Goal: Check status: Check status

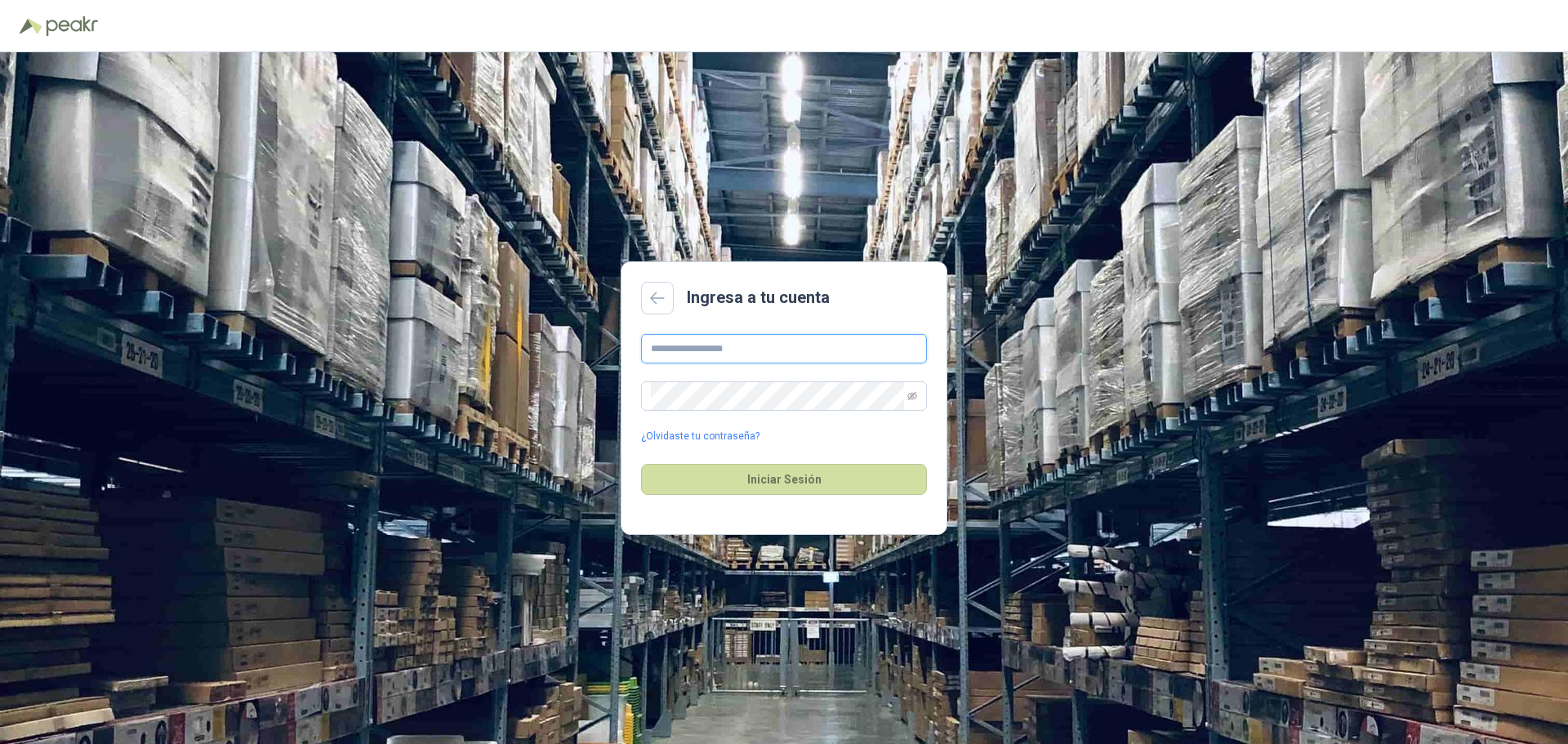
click at [737, 353] on input "text" at bounding box center [784, 348] width 285 height 29
click at [724, 347] on input "text" at bounding box center [784, 348] width 285 height 29
click at [641, 464] on button "Iniciar Sesión" at bounding box center [784, 479] width 285 height 31
click at [822, 352] on input "**********" at bounding box center [784, 348] width 285 height 29
type input "**********"
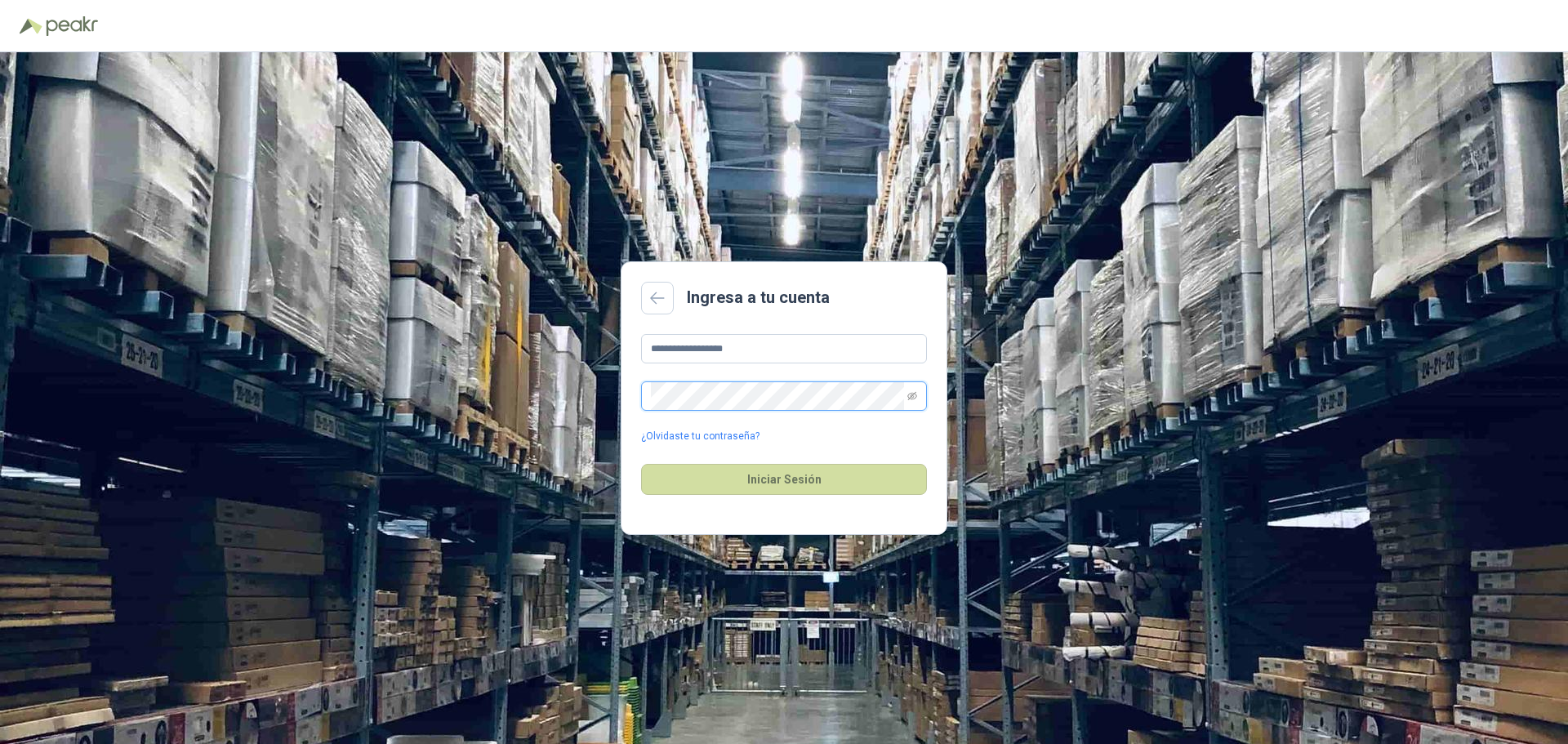
click at [641, 464] on button "Iniciar Sesión" at bounding box center [784, 479] width 285 height 31
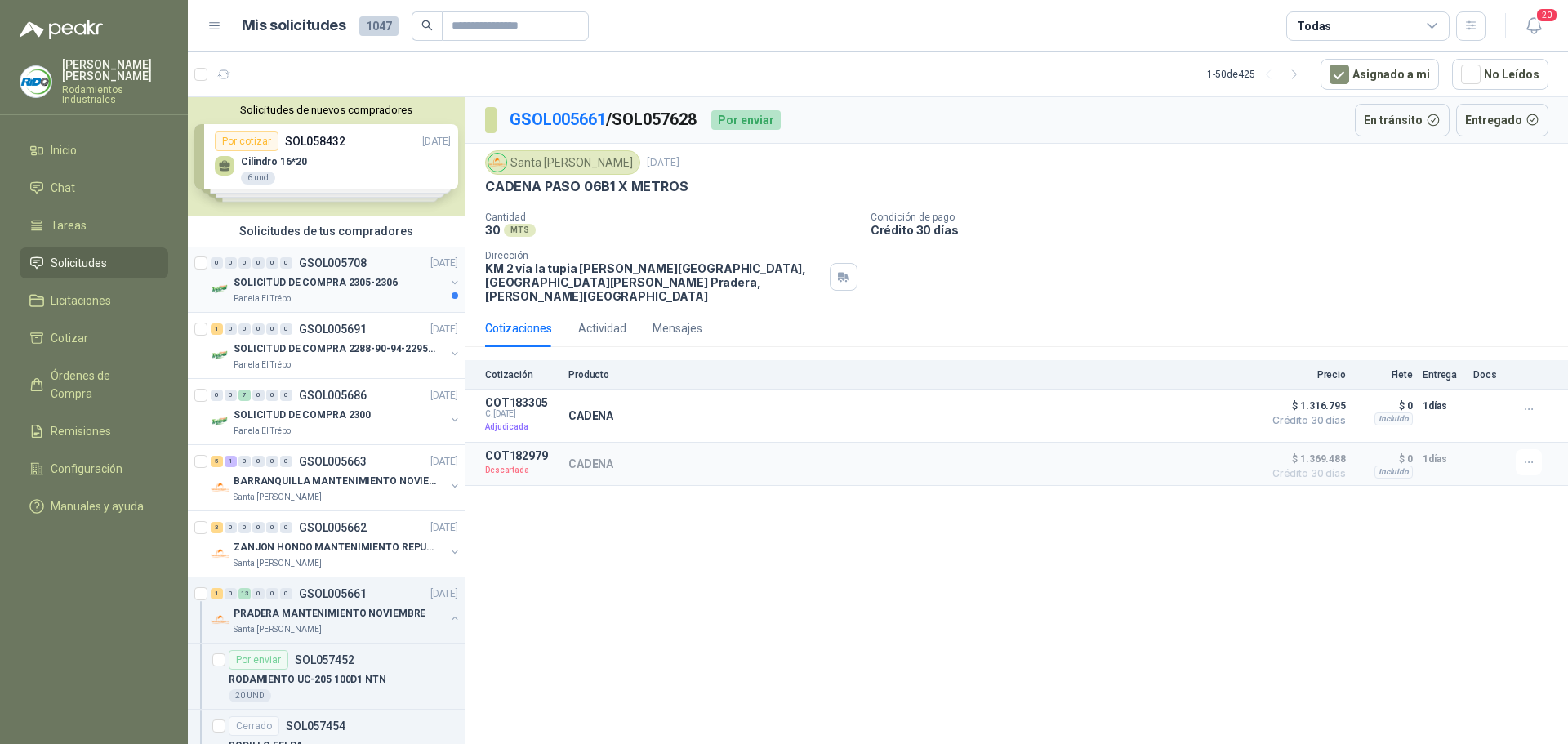
click at [337, 293] on div "Panela El Trébol" at bounding box center [339, 299] width 212 height 13
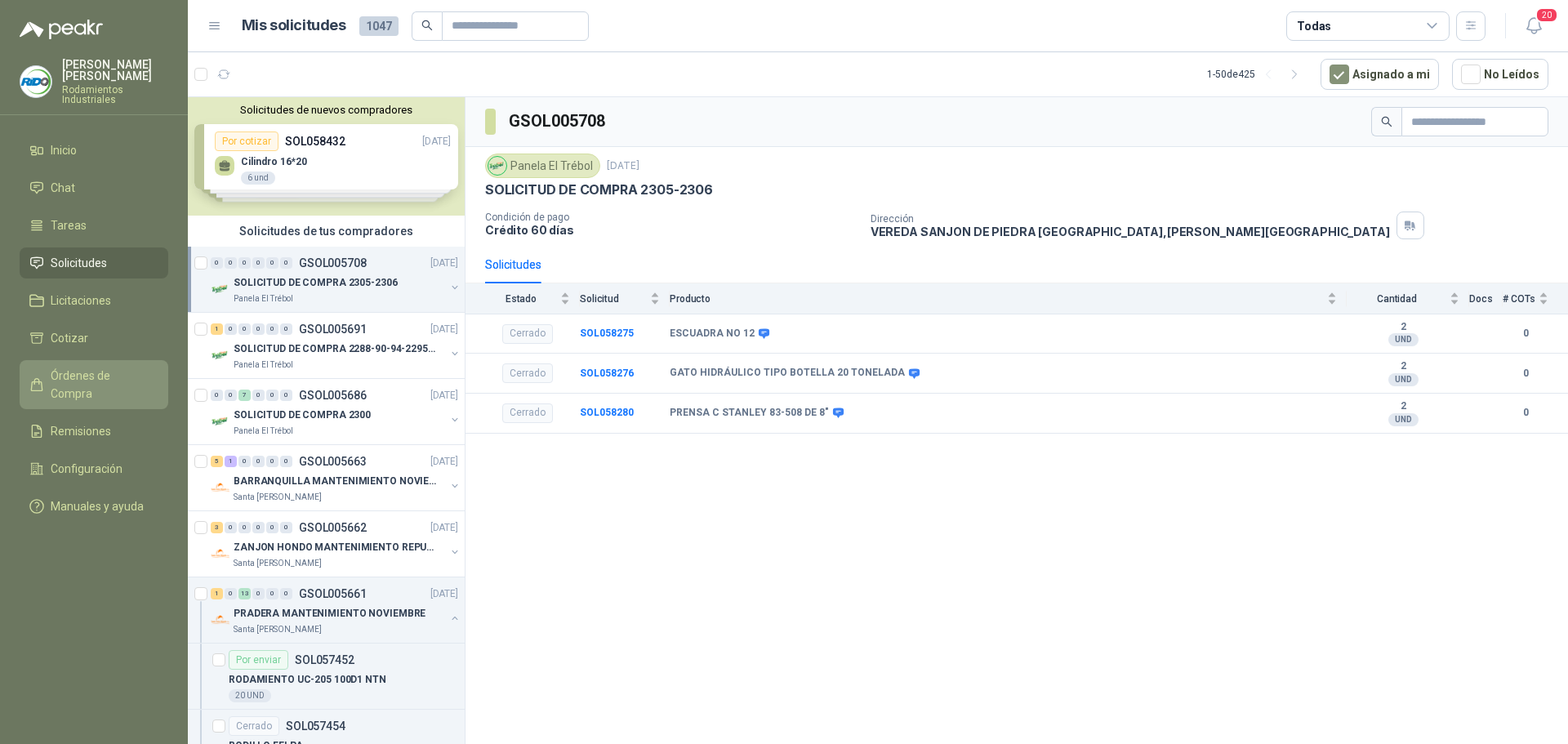
click at [135, 367] on span "Órdenes de Compra" at bounding box center [102, 385] width 102 height 36
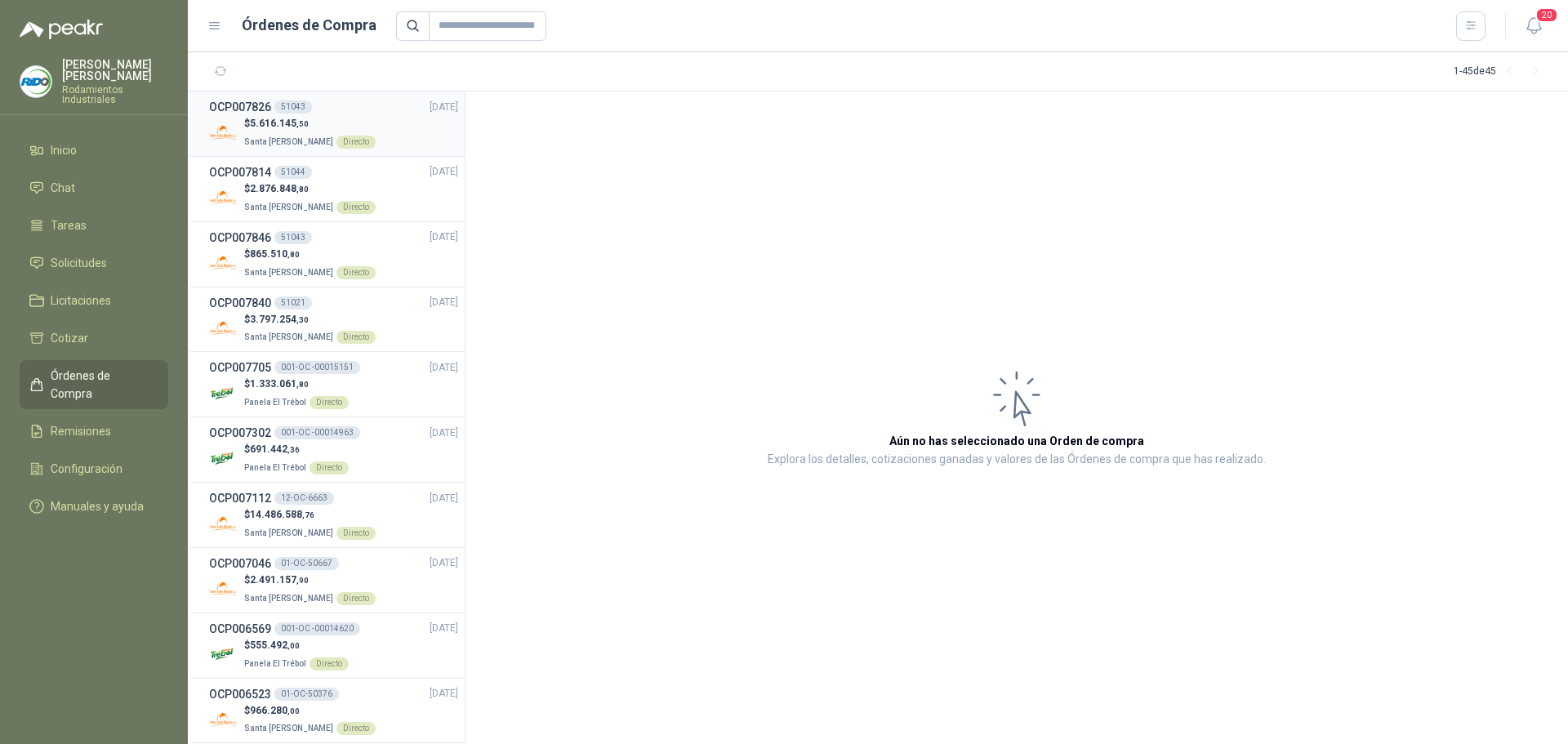
click at [307, 146] on span "Santa [PERSON_NAME]" at bounding box center [288, 141] width 89 height 9
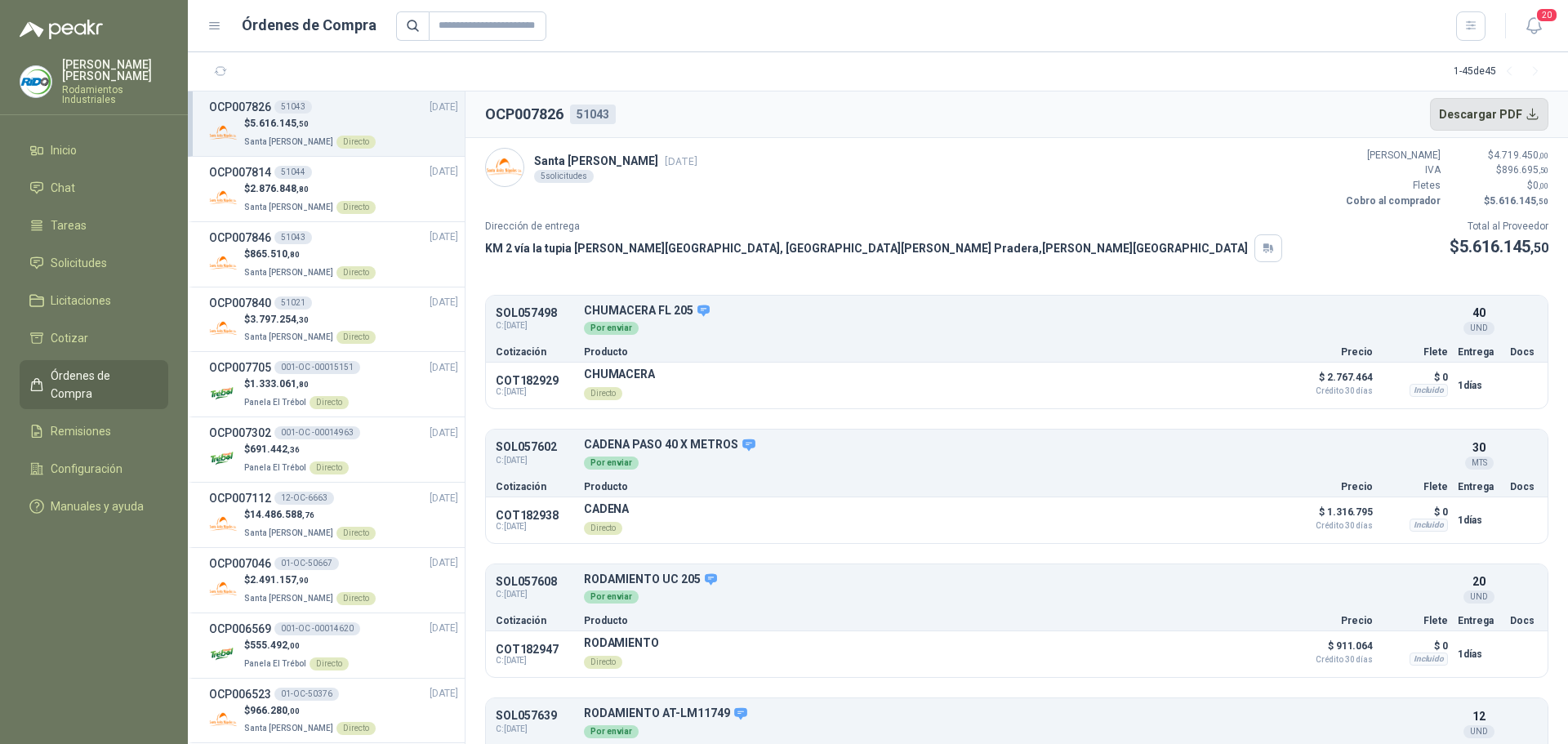
click at [1533, 114] on button "Descargar PDF" at bounding box center [1490, 114] width 119 height 33
click at [312, 200] on p "Santa Anita Napoles Directo" at bounding box center [310, 206] width 132 height 18
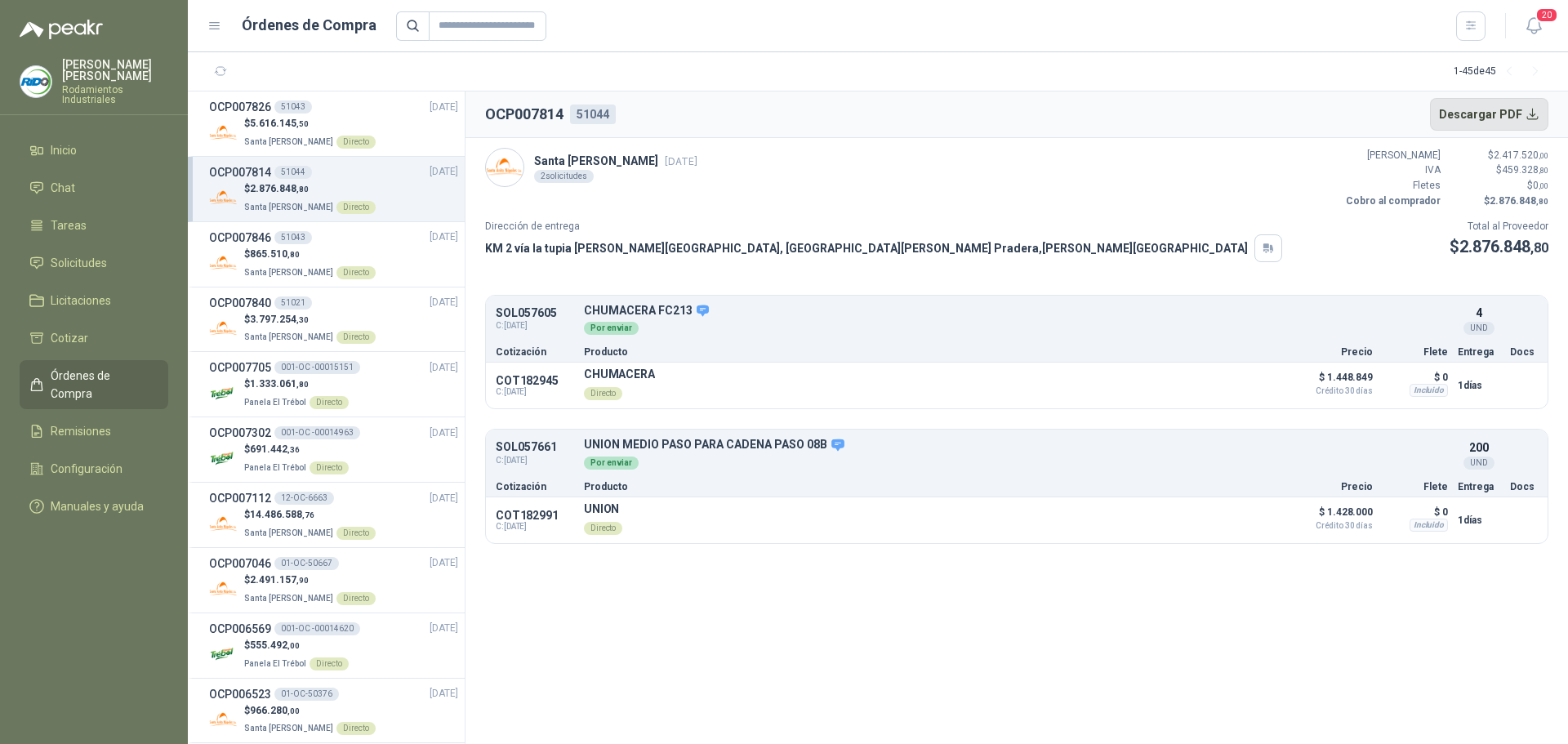
click at [1532, 111] on button "Descargar PDF" at bounding box center [1490, 114] width 119 height 33
click at [394, 256] on div "$ 865.510 ,80 Santa Anita Napoles Directo" at bounding box center [334, 264] width 249 height 33
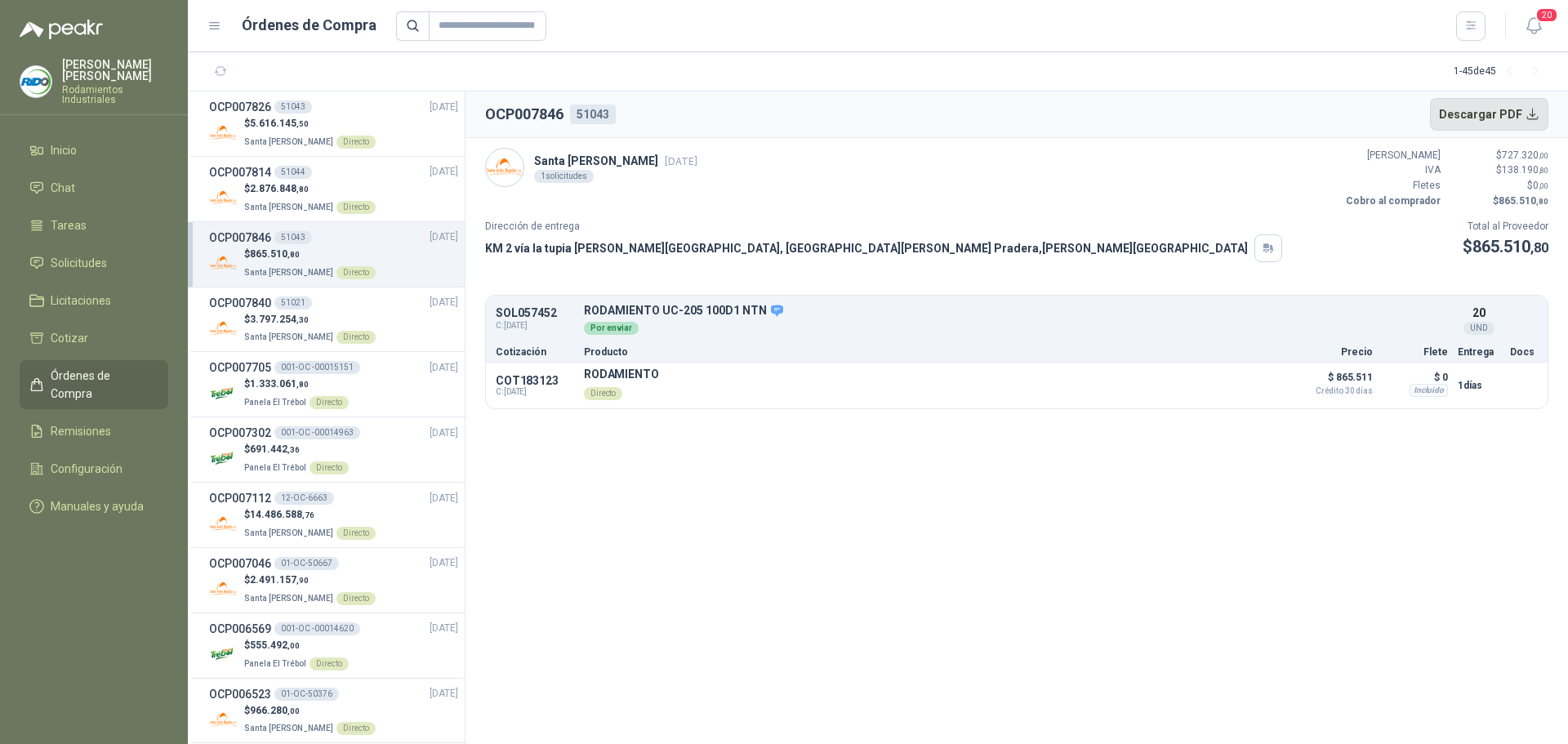
click at [1538, 107] on button "Descargar PDF" at bounding box center [1490, 114] width 119 height 33
click at [391, 314] on div "$ 3.797.254 ,30 Santa Anita Napoles Directo" at bounding box center [334, 329] width 249 height 33
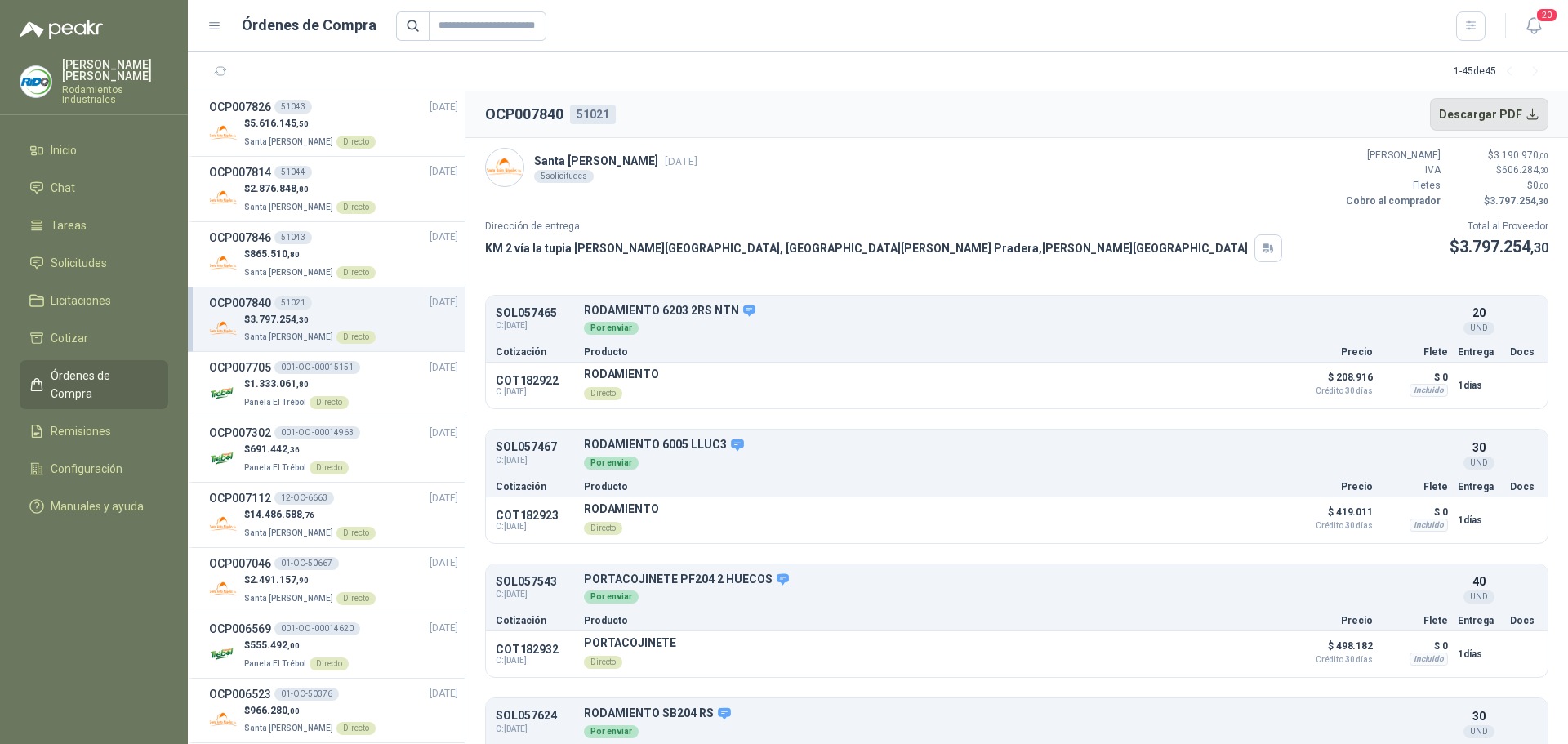
click at [1521, 106] on button "Descargar PDF" at bounding box center [1490, 114] width 119 height 33
click at [1510, 114] on button "Descargar PDF" at bounding box center [1490, 114] width 119 height 33
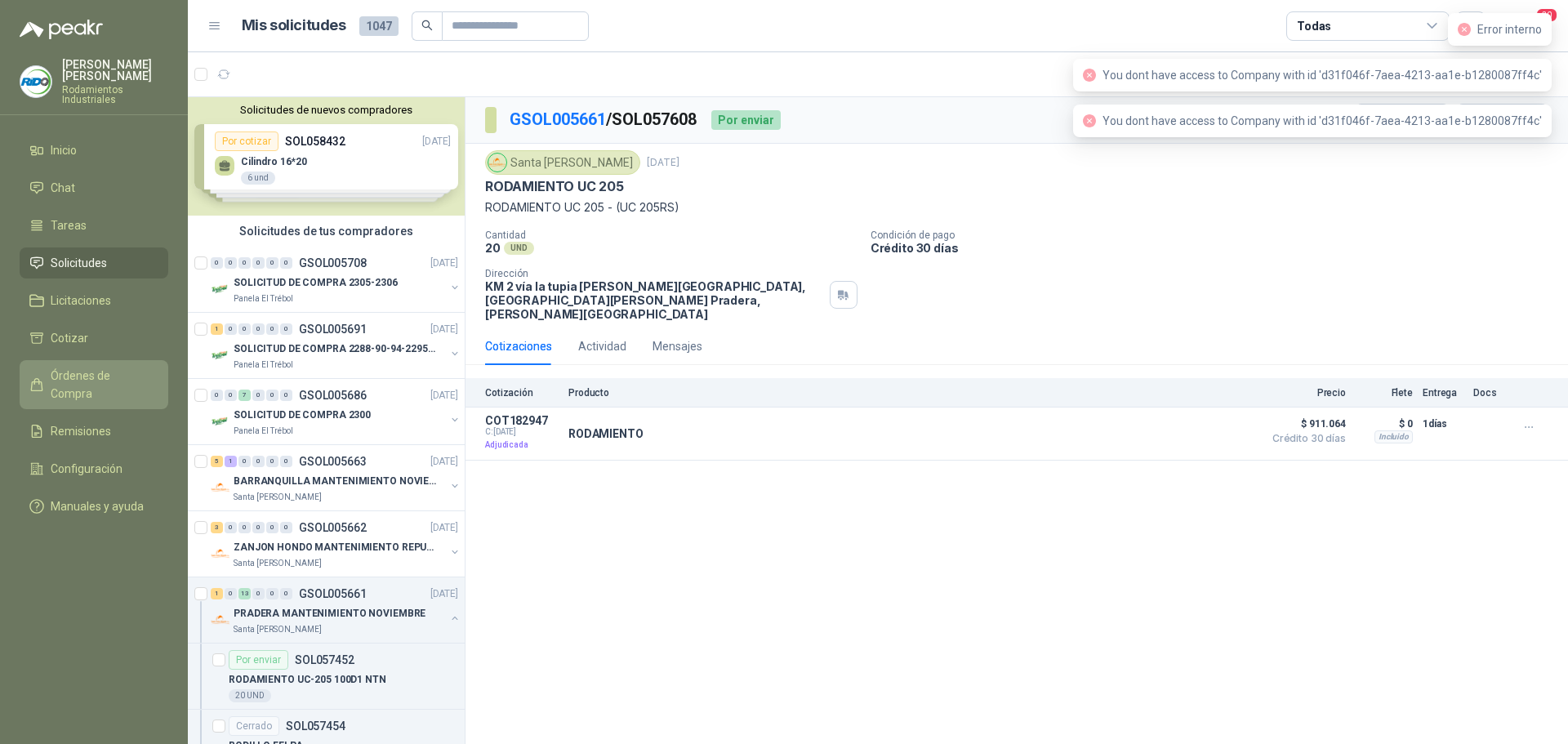
click at [127, 373] on link "Órdenes de Compra" at bounding box center [93, 385] width 148 height 49
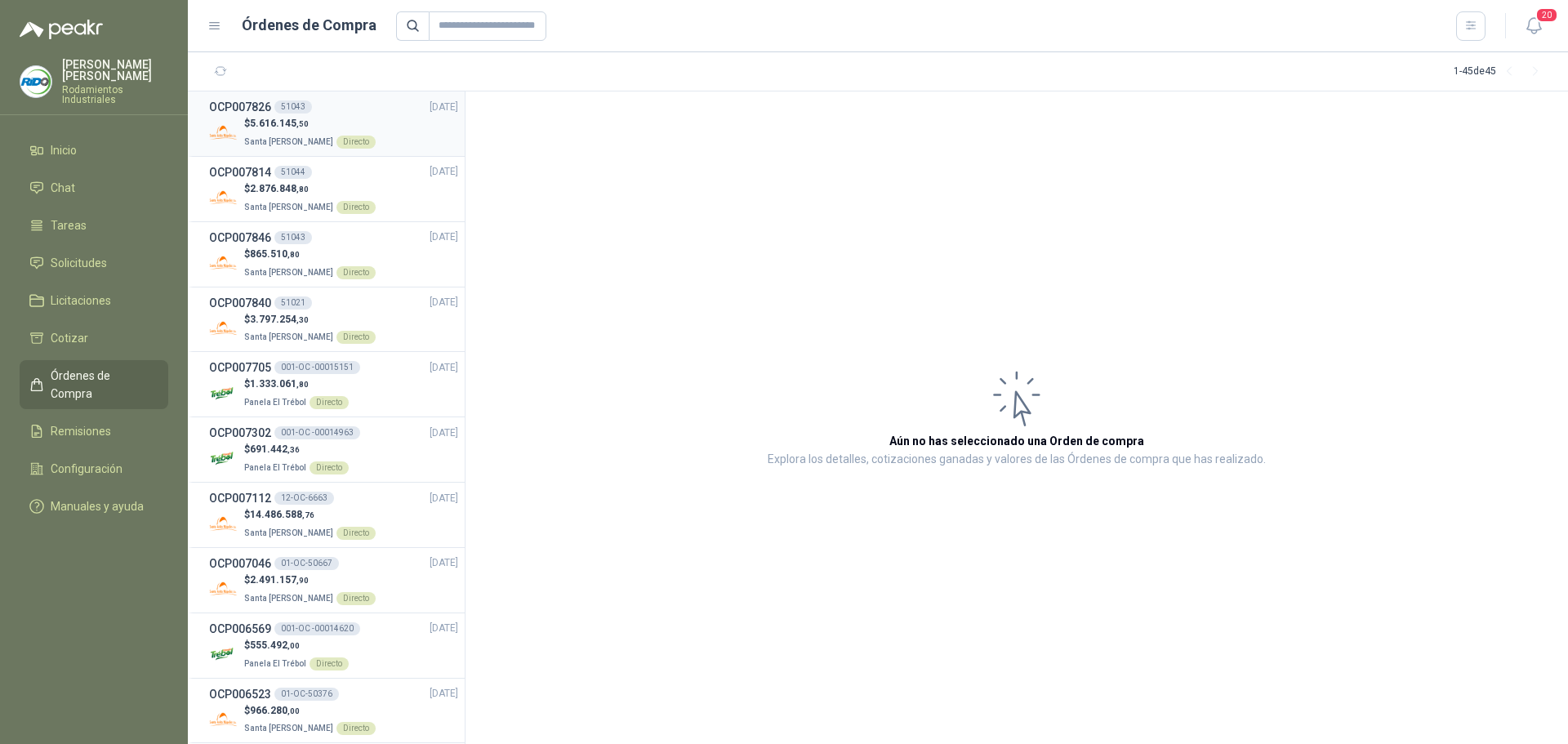
click at [309, 149] on li "OCP007826 51043 [DATE] $ 5.616.145 ,50 Santa [PERSON_NAME] Directo" at bounding box center [326, 124] width 277 height 65
click at [300, 137] on span "Santa [PERSON_NAME]" at bounding box center [288, 141] width 89 height 9
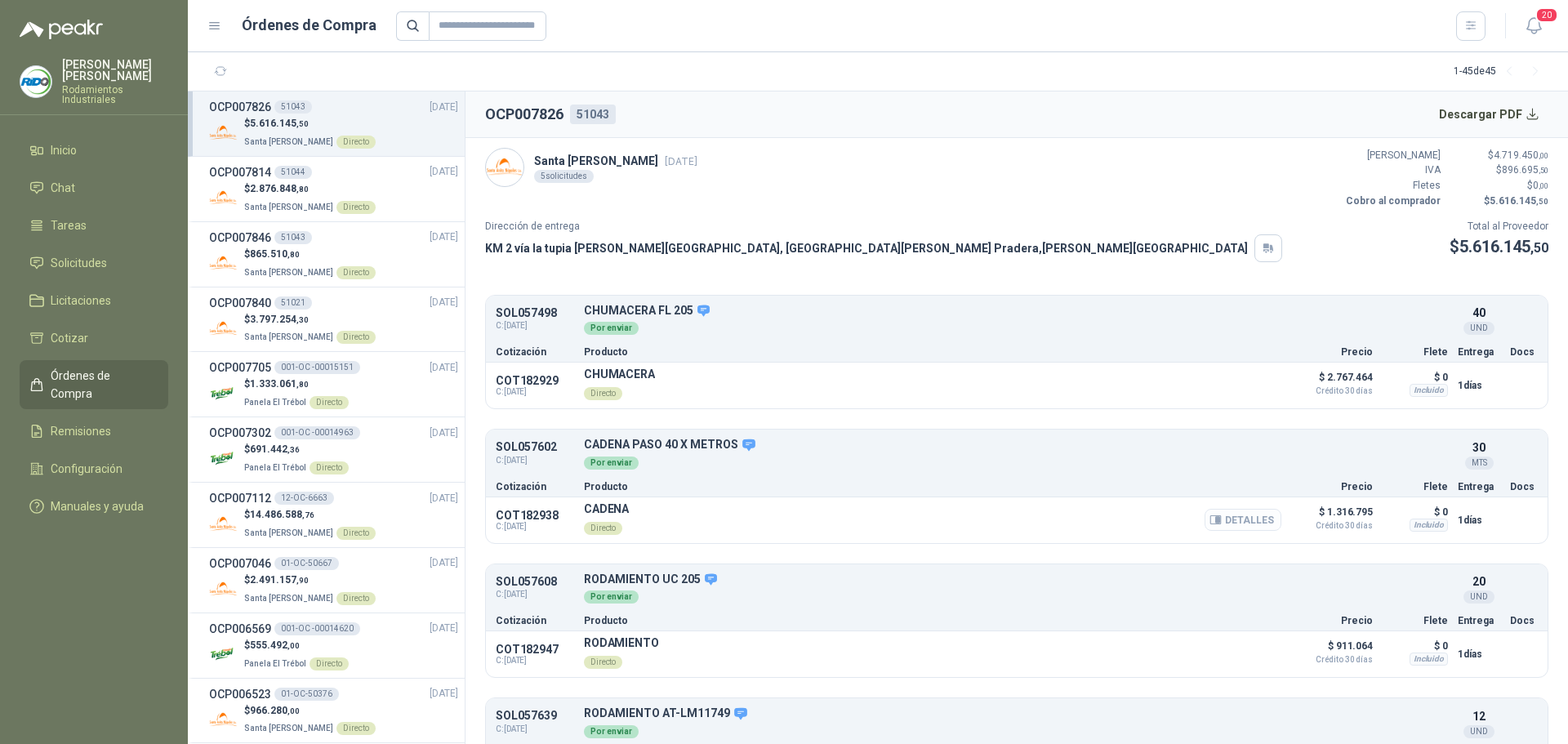
click at [1211, 522] on icon "button" at bounding box center [1216, 520] width 12 height 12
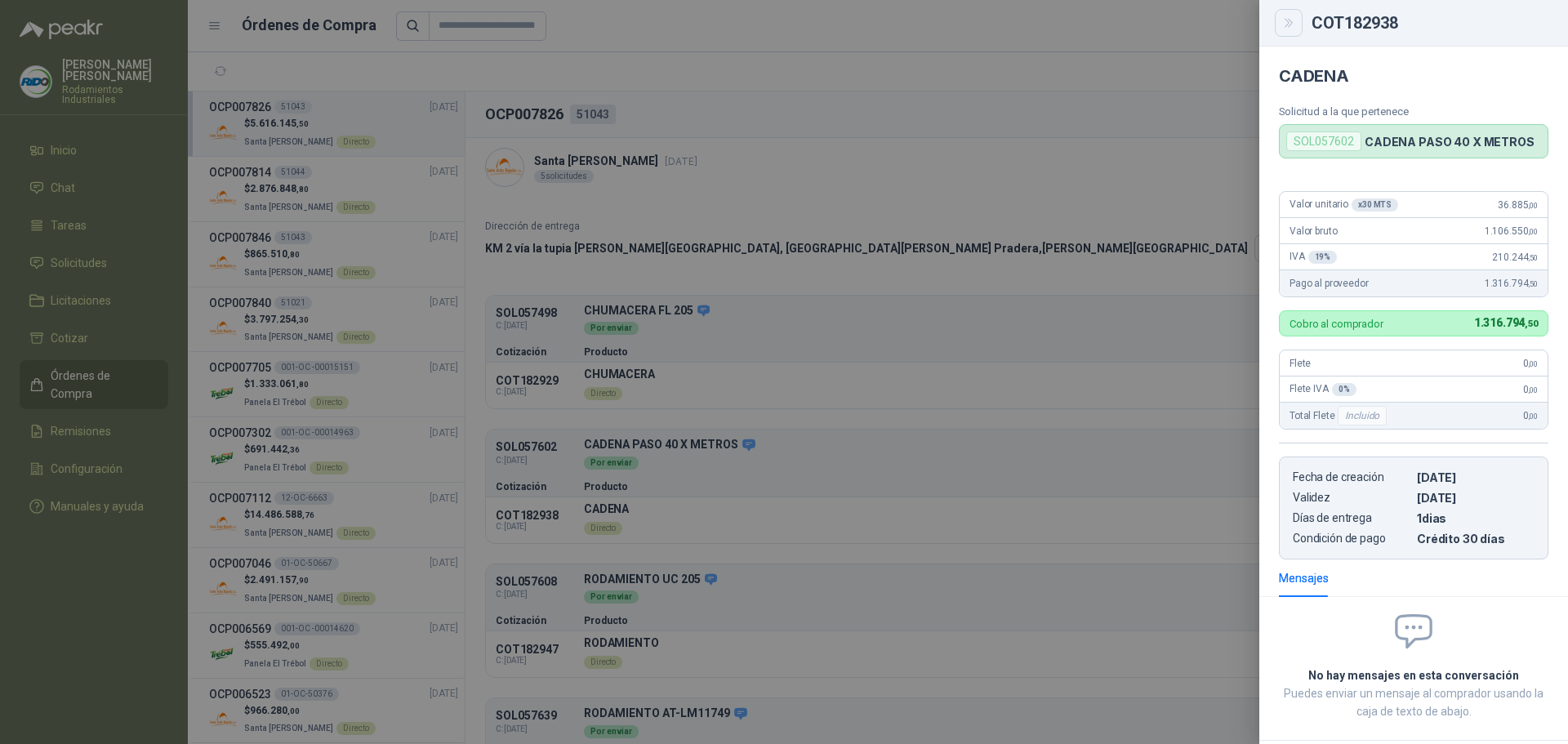
click at [1297, 20] on button "Close" at bounding box center [1290, 23] width 28 height 28
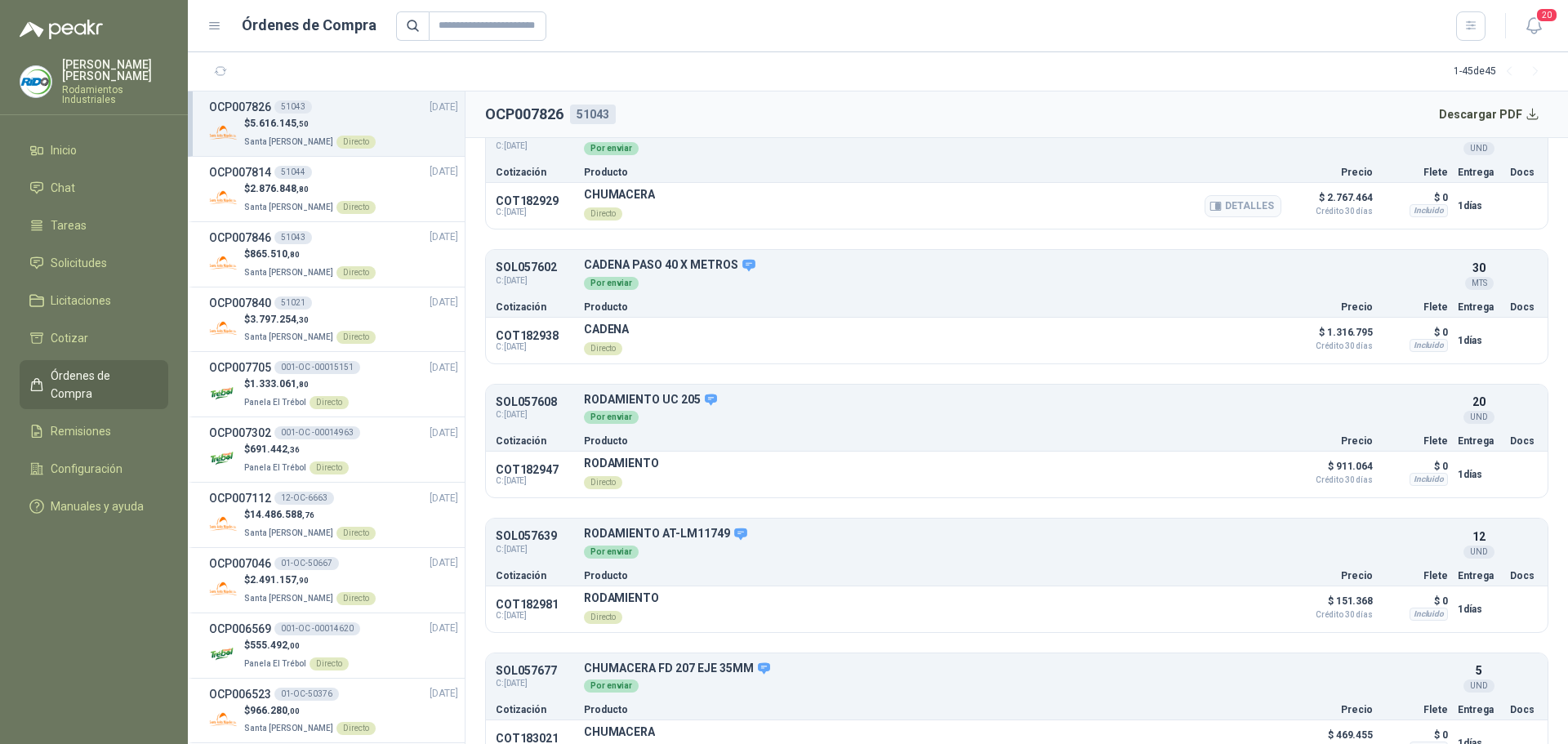
scroll to position [216, 0]
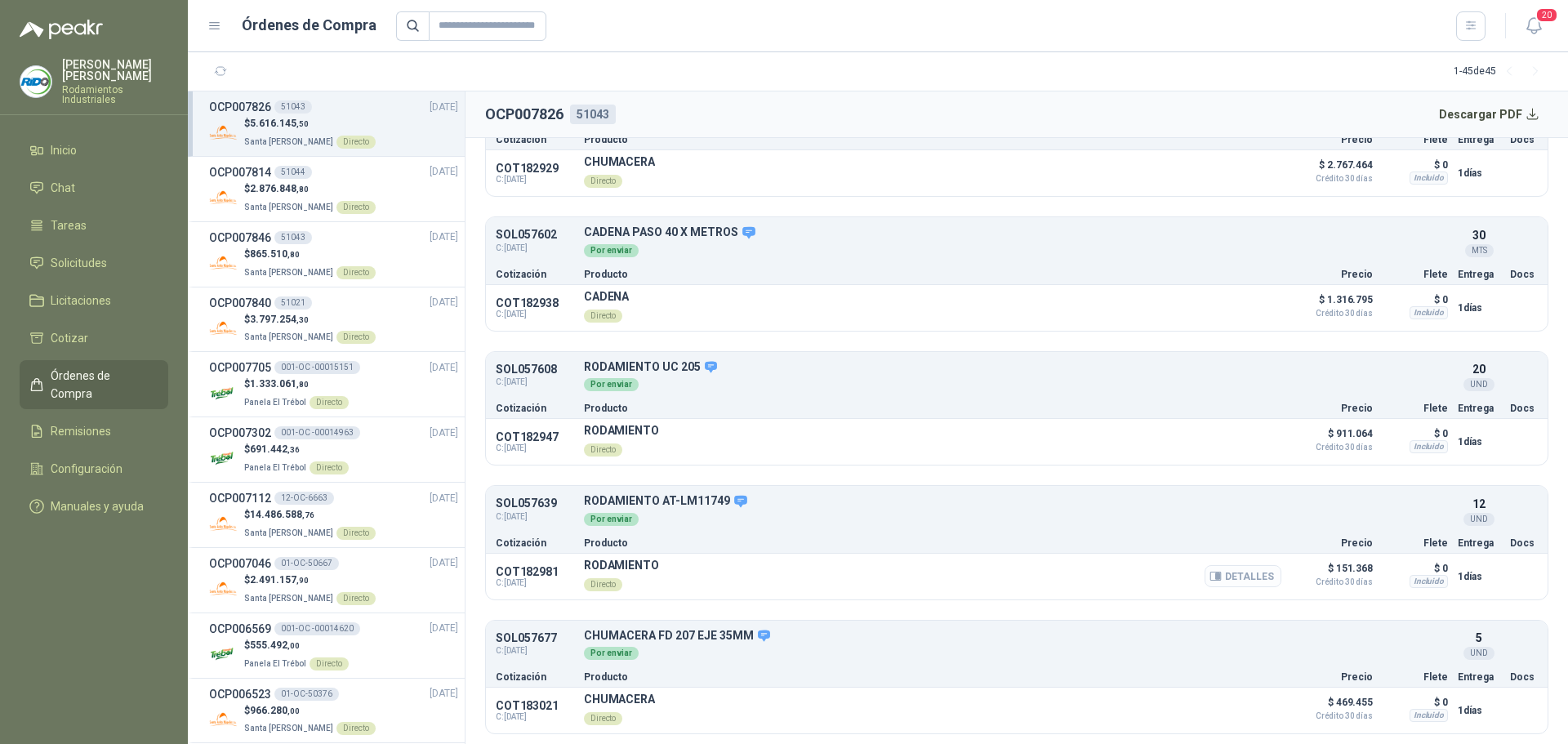
click at [1252, 571] on button "Detalles" at bounding box center [1243, 576] width 76 height 22
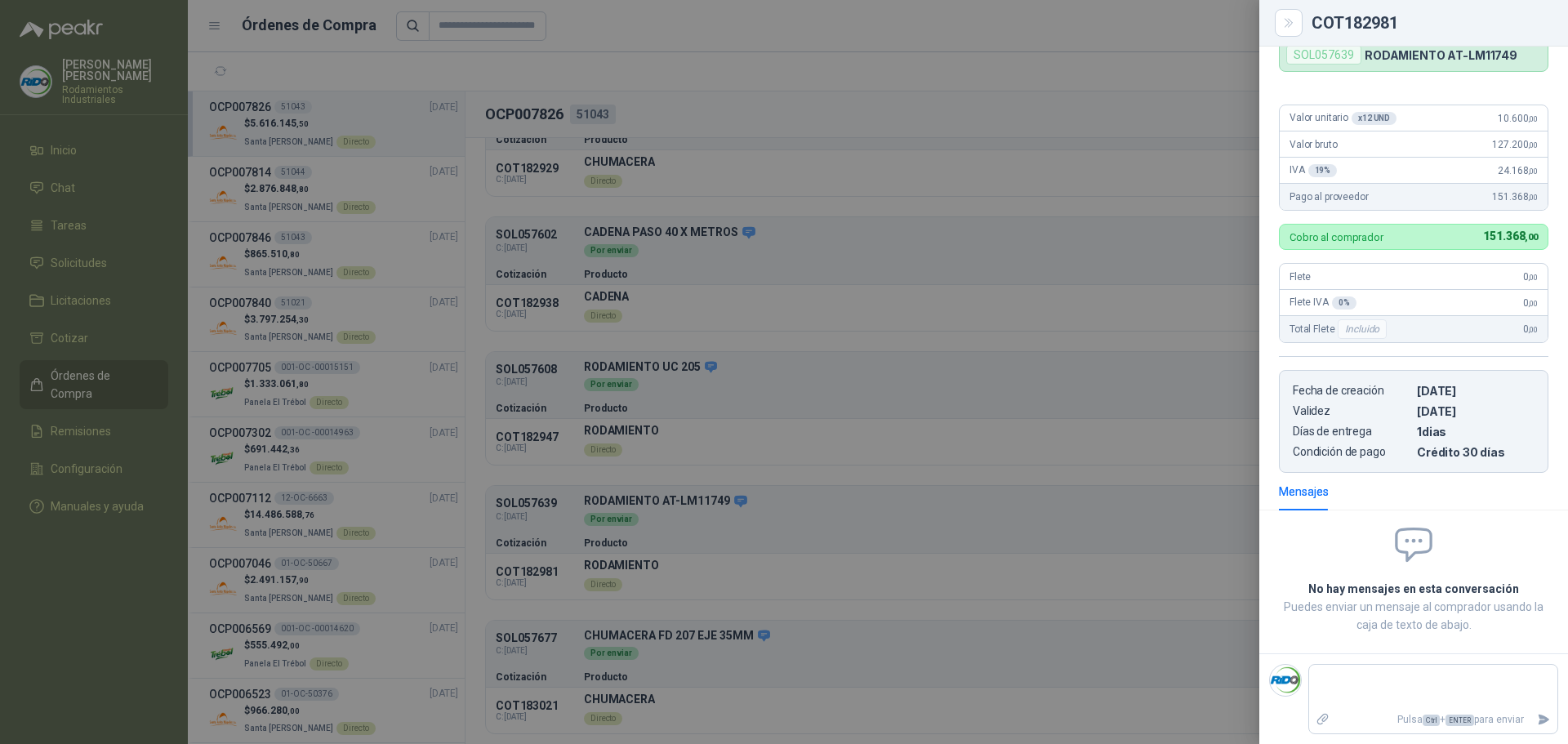
click at [880, 519] on div at bounding box center [784, 372] width 1568 height 744
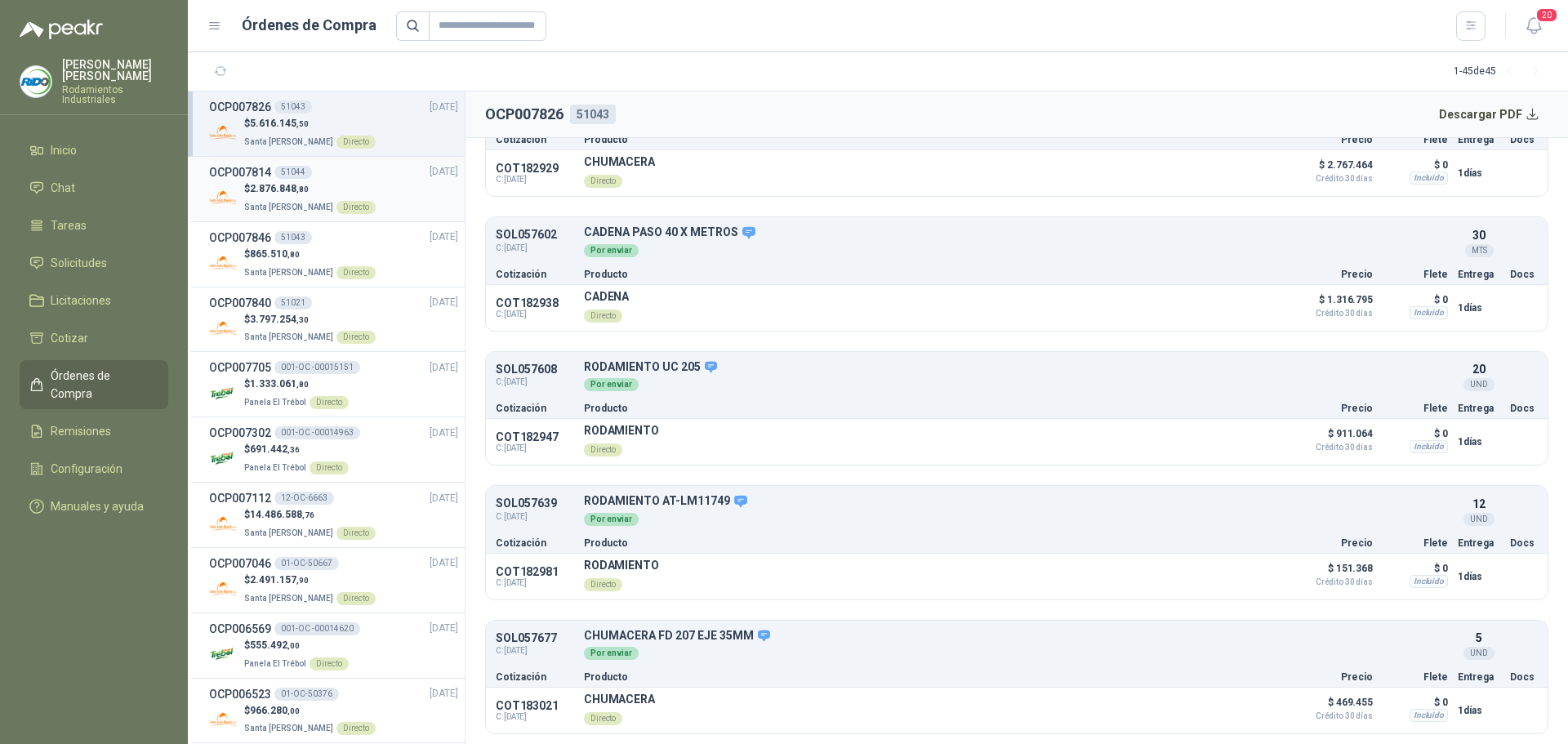
click at [300, 177] on div "51044" at bounding box center [293, 172] width 38 height 13
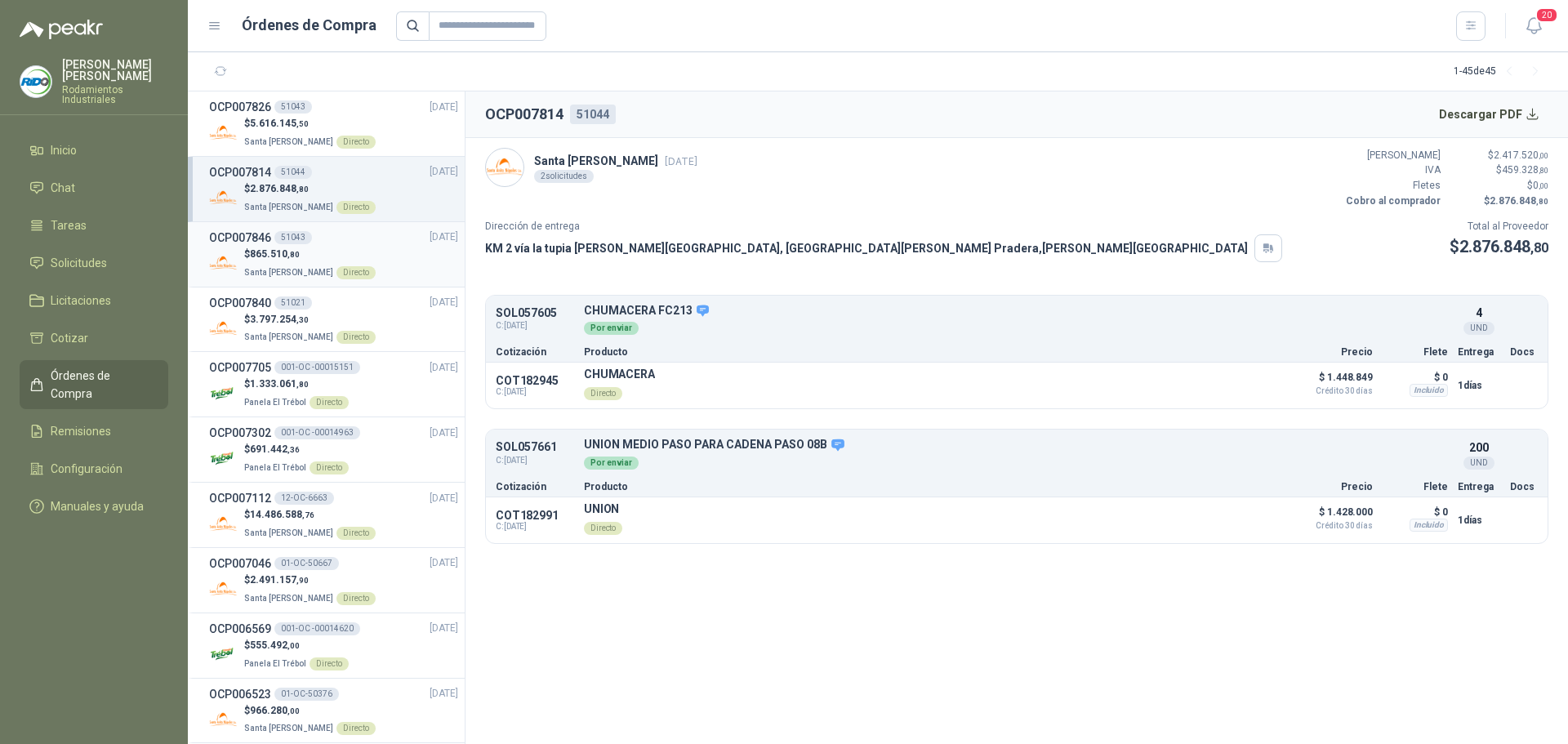
click at [288, 268] on span "Santa [PERSON_NAME]" at bounding box center [288, 272] width 89 height 9
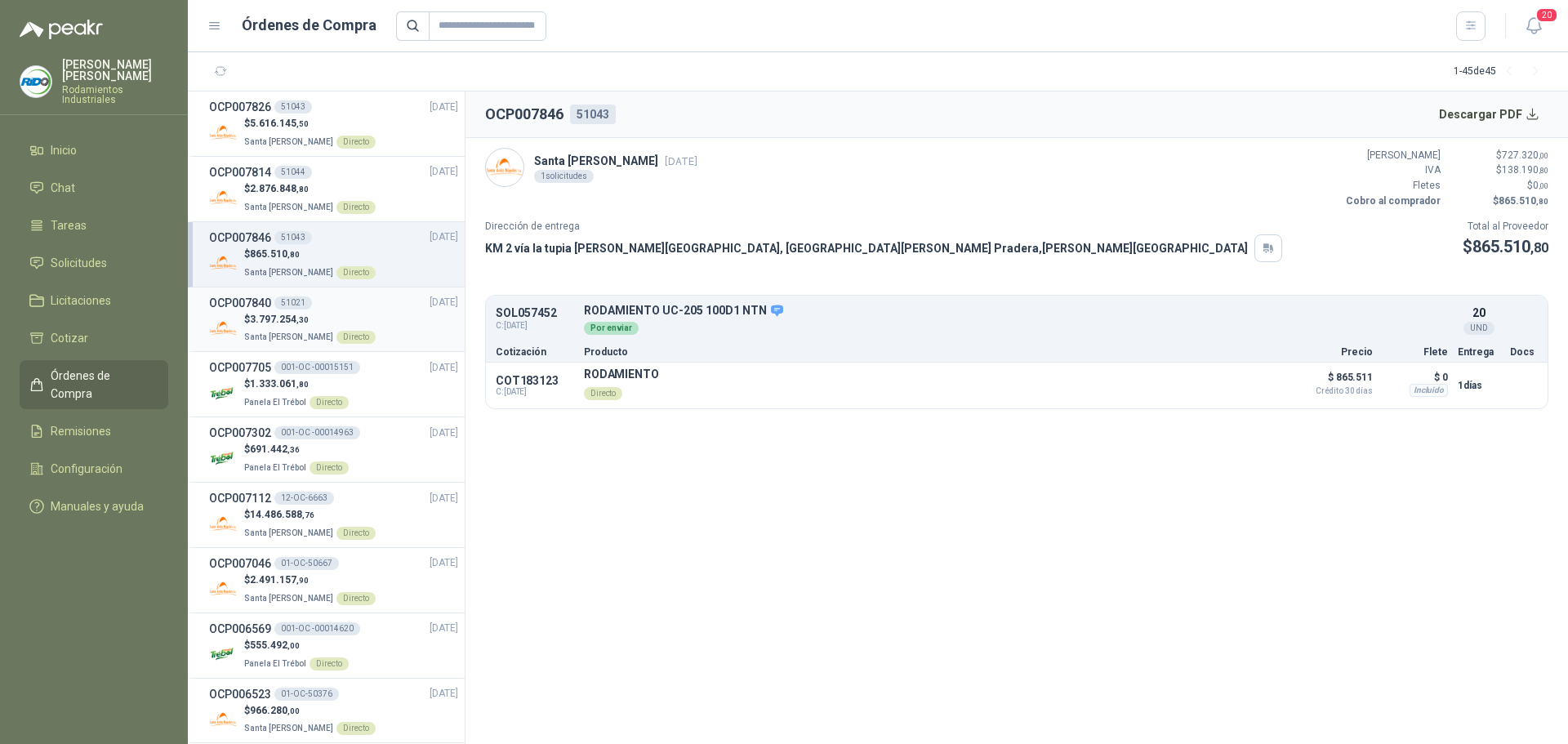
click at [300, 316] on span ",30" at bounding box center [303, 320] width 12 height 9
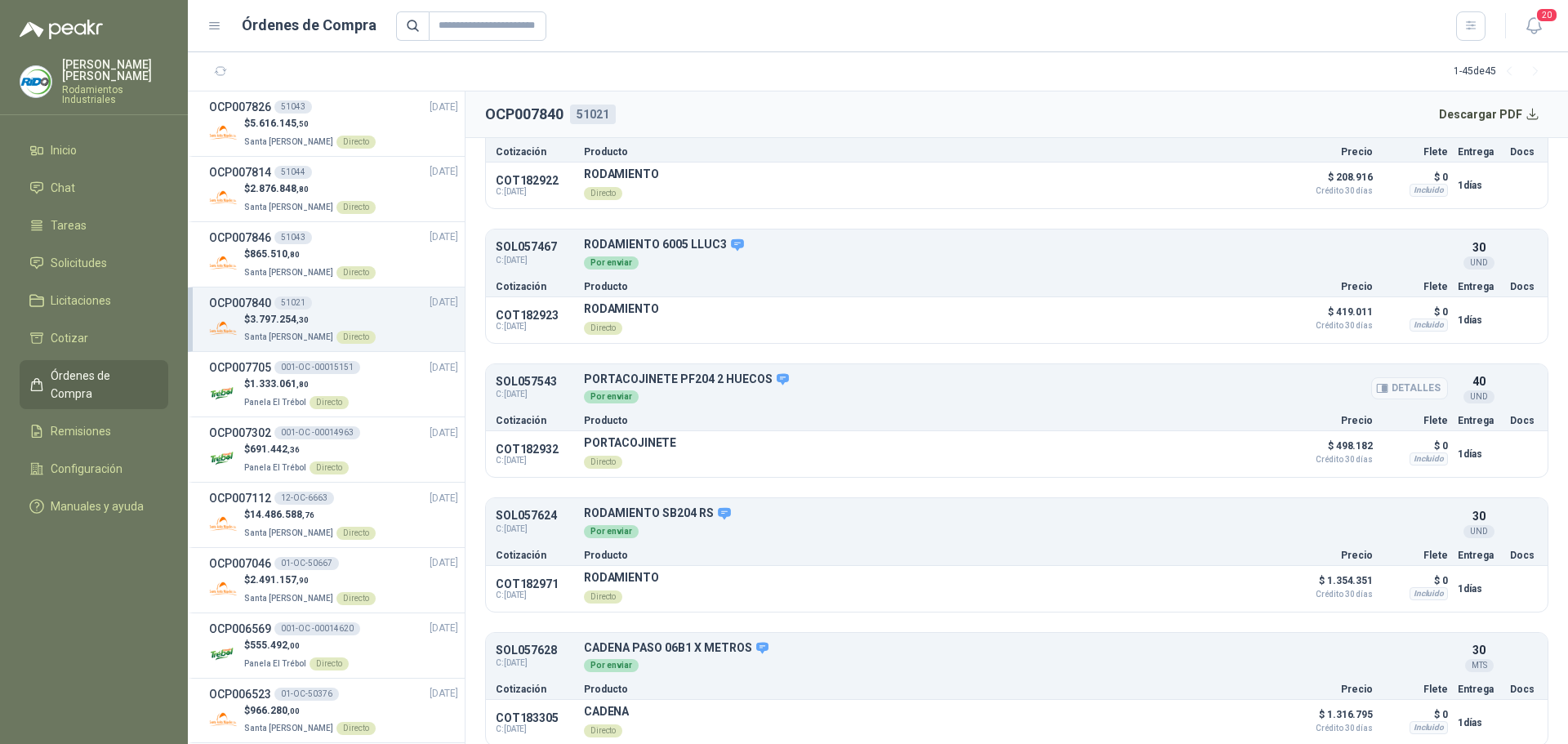
scroll to position [216, 0]
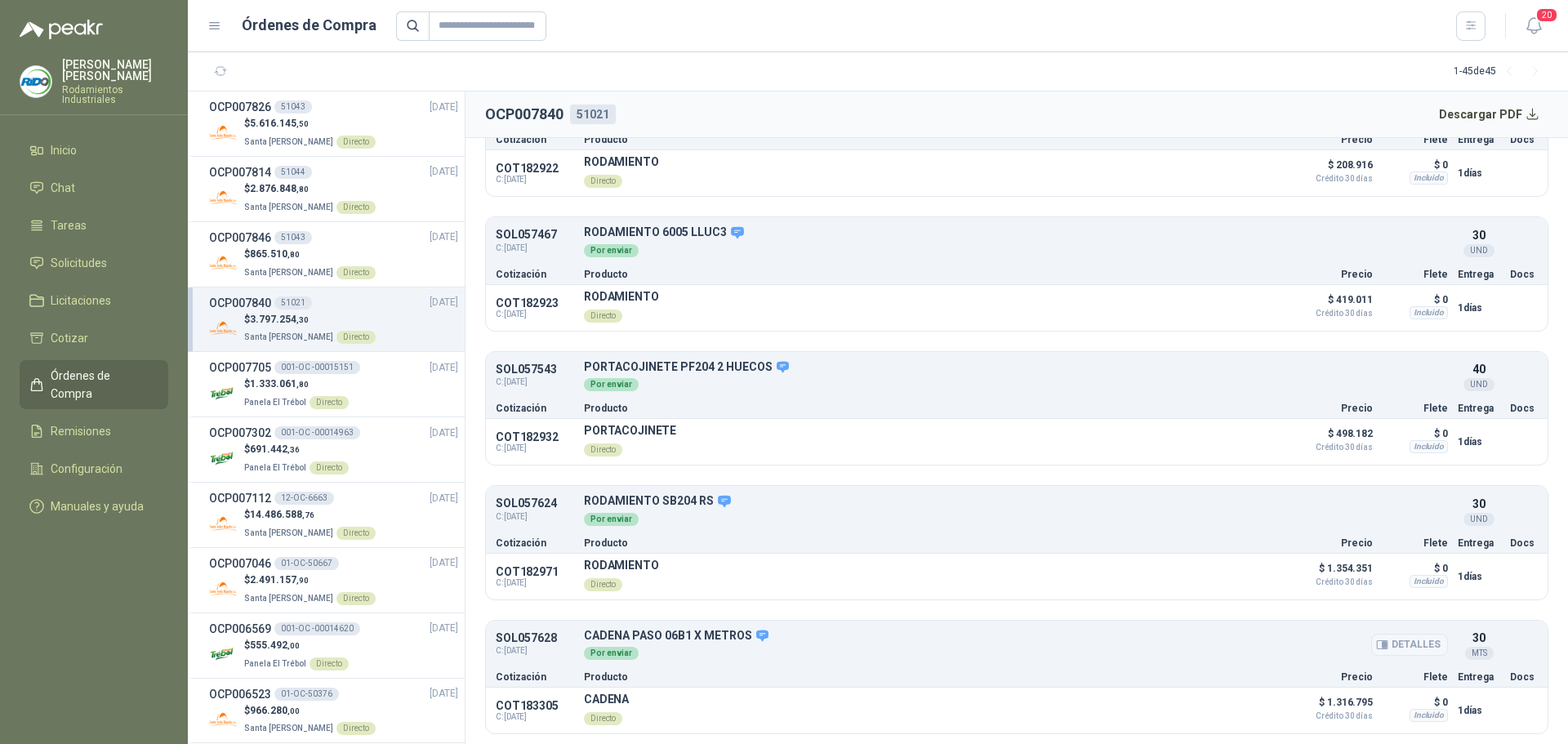
click at [1405, 645] on button "Detalles" at bounding box center [1409, 645] width 76 height 22
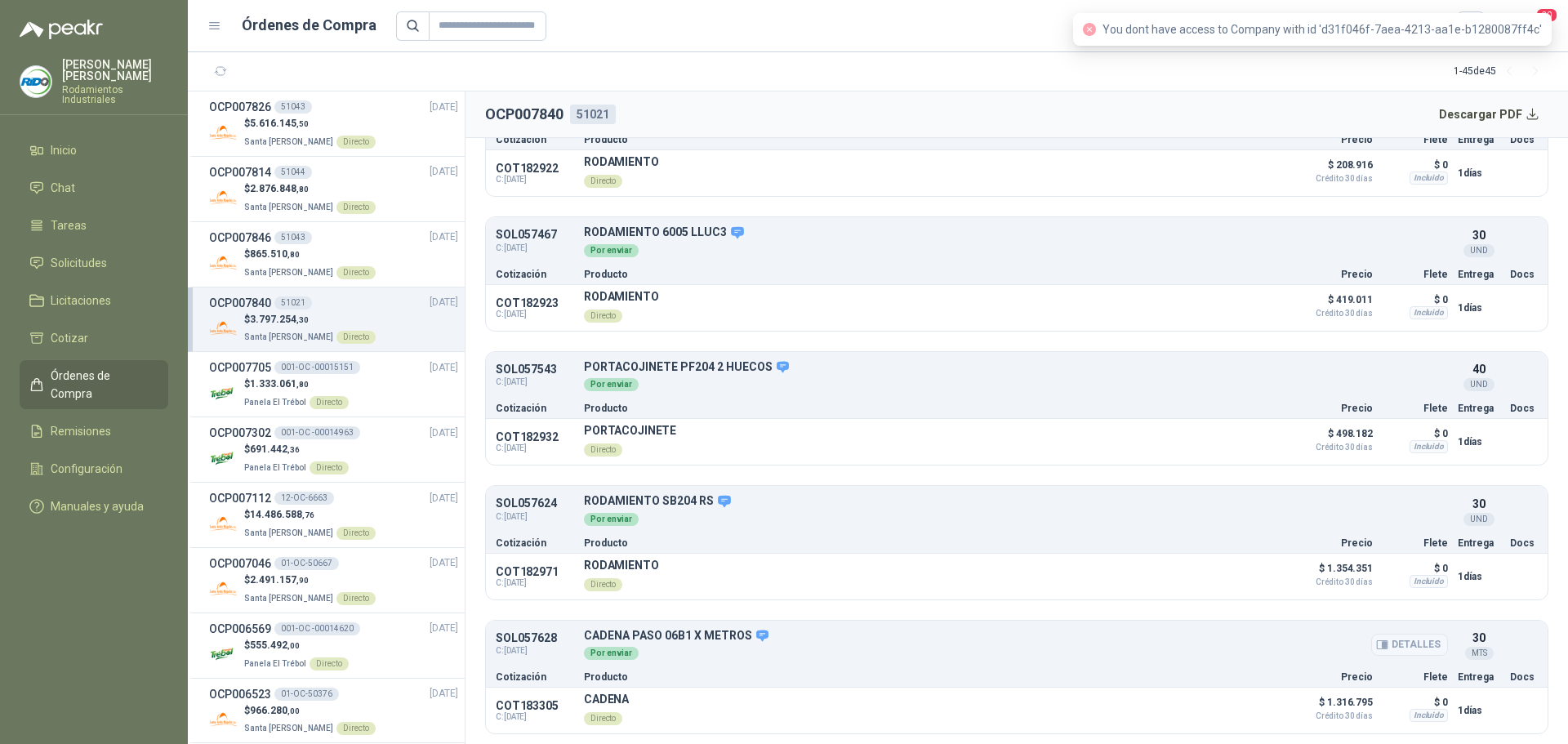
click at [1405, 642] on button "Detalles" at bounding box center [1409, 645] width 76 height 22
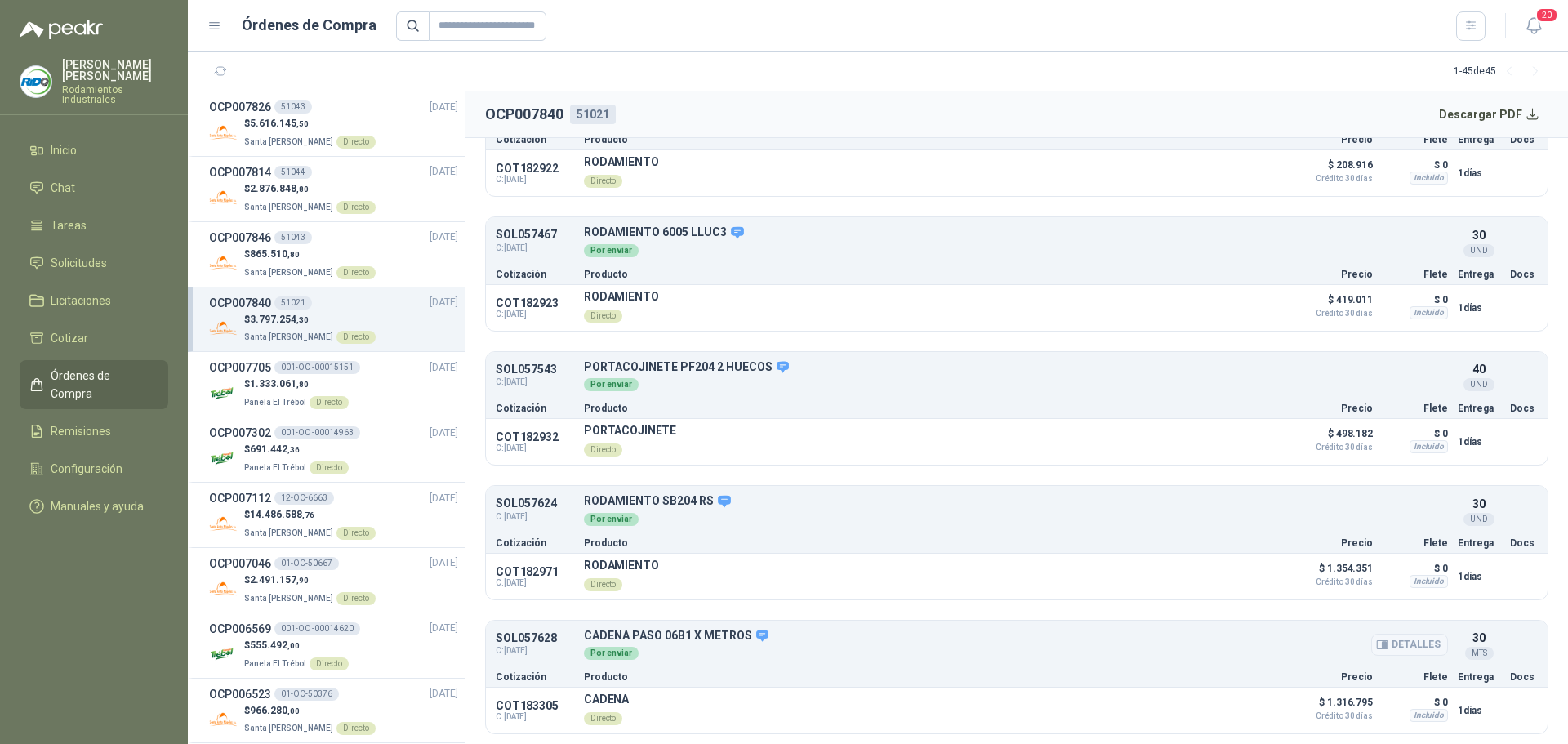
click at [1405, 642] on button "Detalles" at bounding box center [1409, 645] width 76 height 22
click at [656, 636] on p "CADENA PASO 06B1 X METROS" at bounding box center [1016, 636] width 864 height 15
click at [608, 658] on div "Por enviar" at bounding box center [611, 654] width 54 height 13
click at [609, 713] on div "Directo" at bounding box center [603, 719] width 39 height 13
click at [1219, 713] on button "Detalles" at bounding box center [1243, 711] width 76 height 22
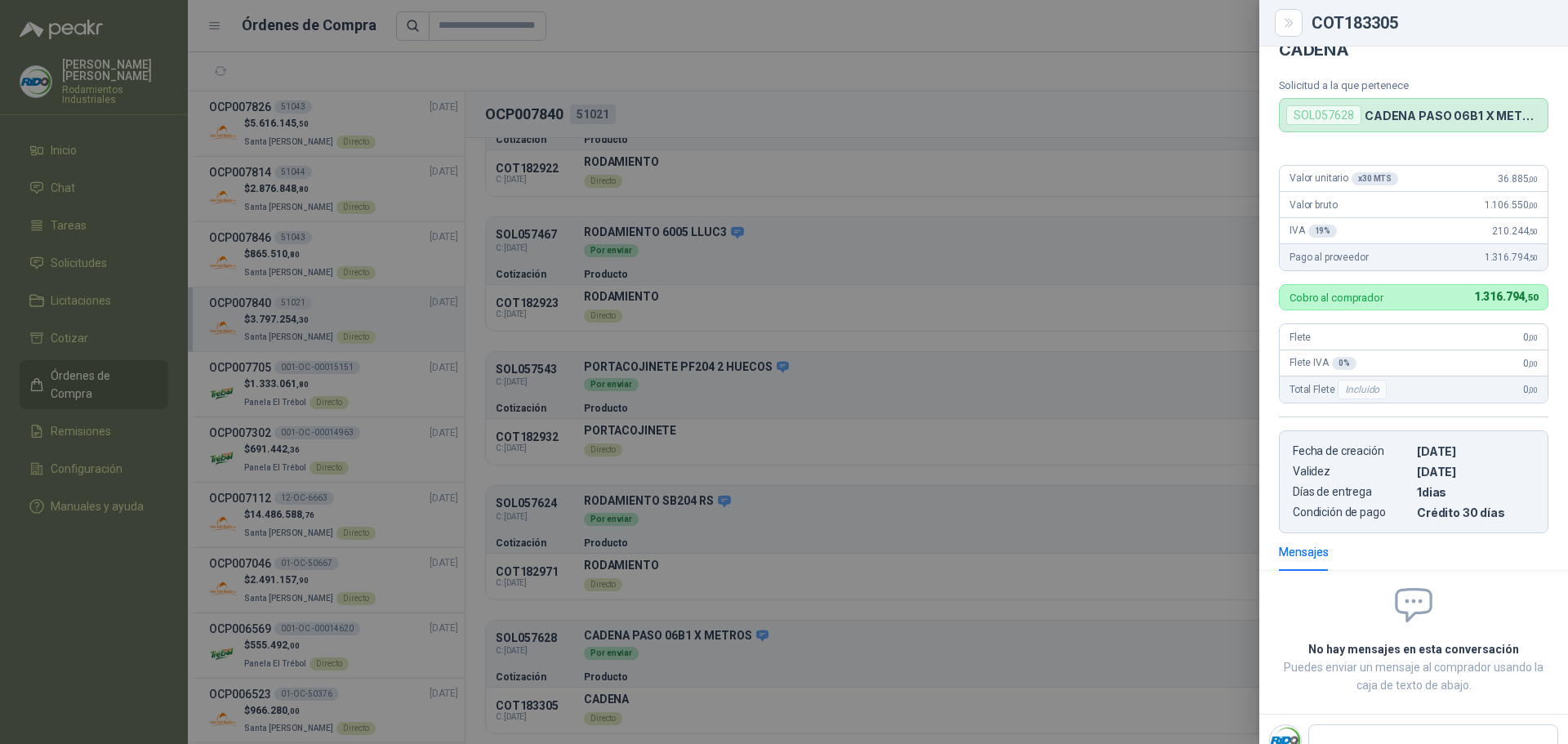
scroll to position [0, 0]
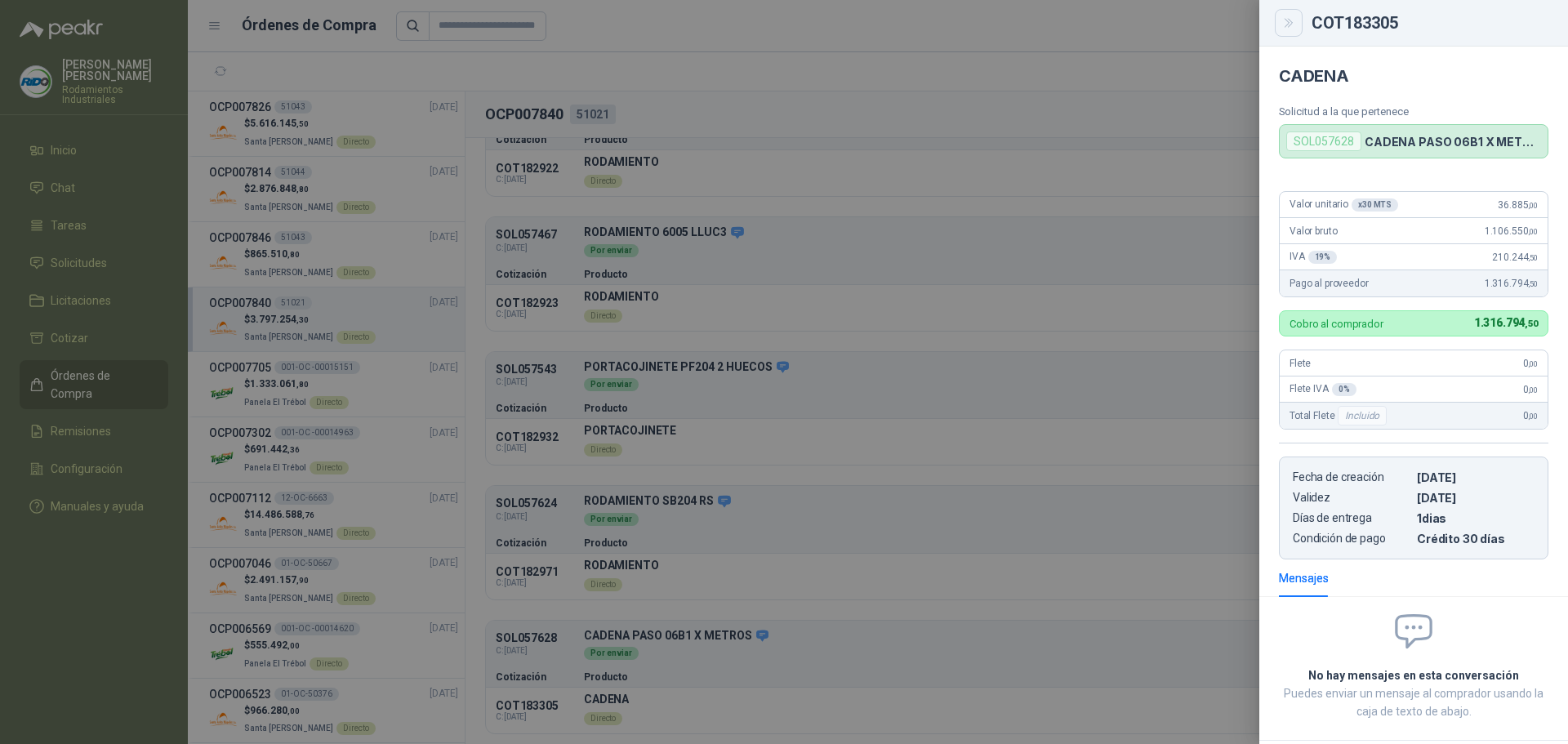
click at [1290, 22] on icon "Close" at bounding box center [1290, 24] width 14 height 14
